Goal: Find specific page/section: Find specific page/section

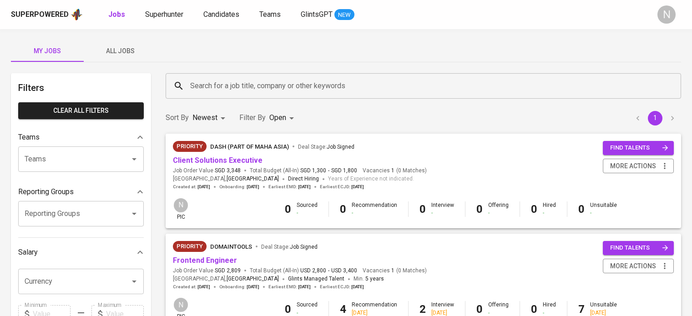
scroll to position [136, 0]
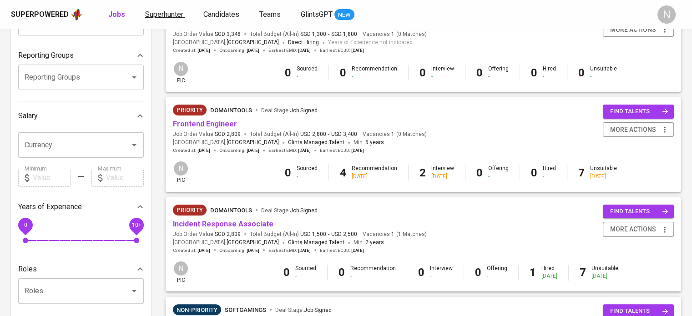
click at [162, 12] on span "Superhunter" at bounding box center [164, 14] width 38 height 9
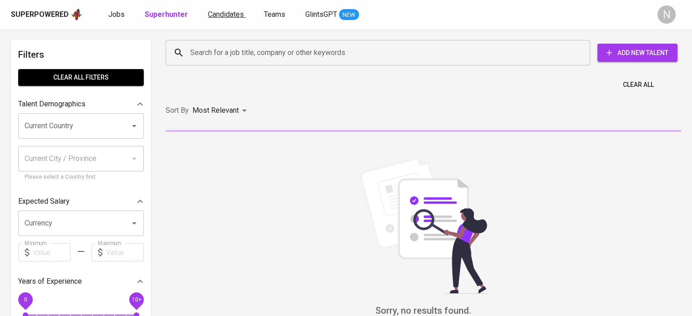
click at [229, 16] on span "Candidates" at bounding box center [226, 14] width 36 height 9
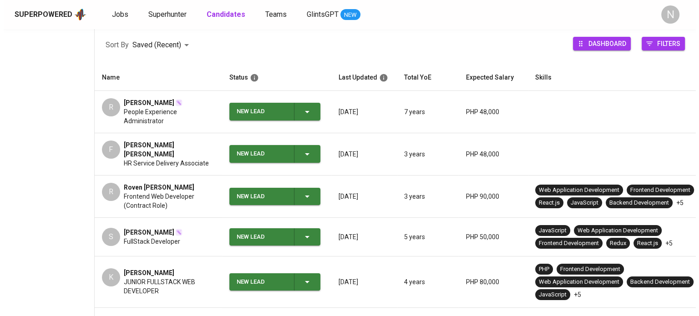
scroll to position [136, 0]
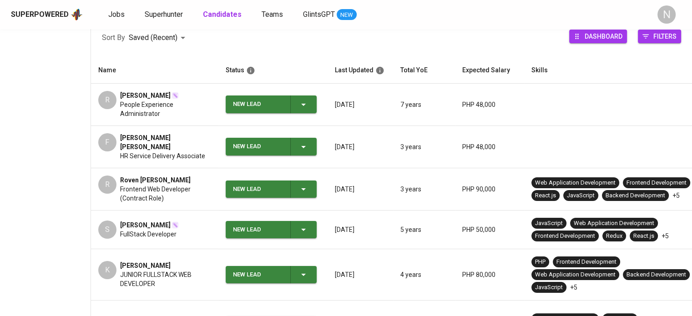
click at [166, 141] on span "[PERSON_NAME] [PERSON_NAME]" at bounding box center [165, 142] width 91 height 18
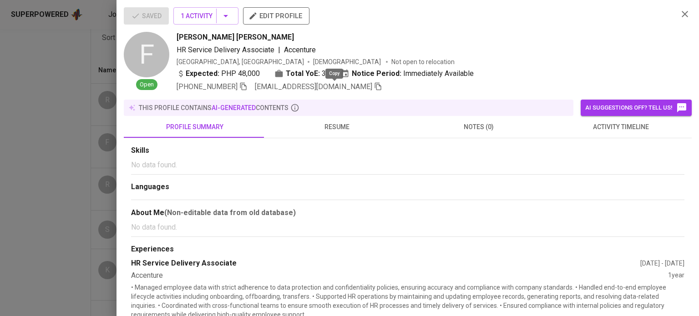
click at [374, 88] on icon "button" at bounding box center [378, 86] width 8 height 8
click at [375, 88] on icon "button" at bounding box center [378, 87] width 6 height 8
click at [375, 90] on icon "button" at bounding box center [378, 87] width 6 height 8
